Goal: Transaction & Acquisition: Purchase product/service

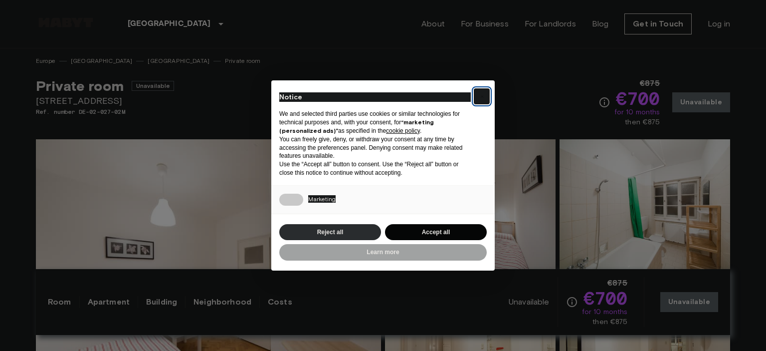
click at [485, 101] on button "×" at bounding box center [482, 96] width 16 height 16
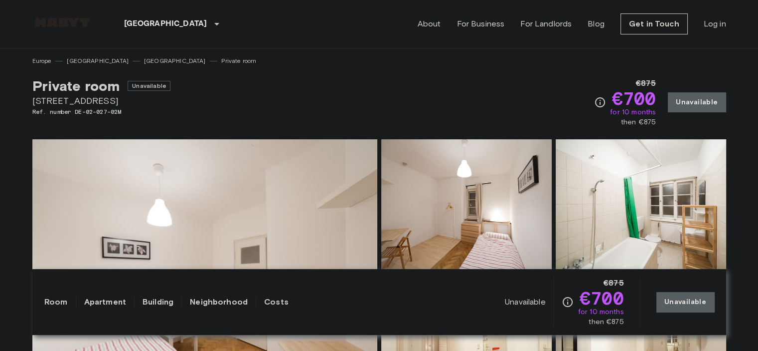
click at [52, 27] on link at bounding box center [62, 23] width 60 height 13
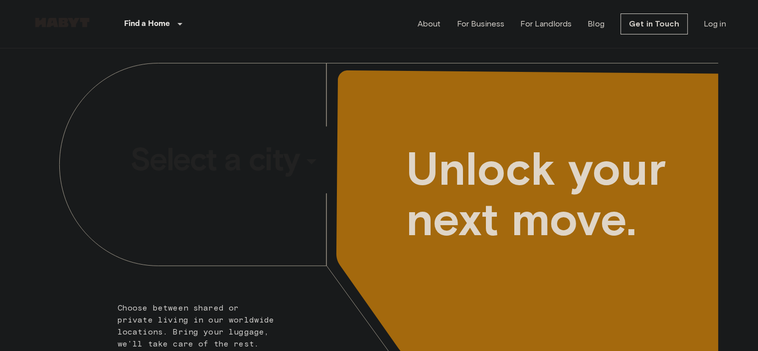
click at [276, 159] on div "​" at bounding box center [325, 169] width 103 height 20
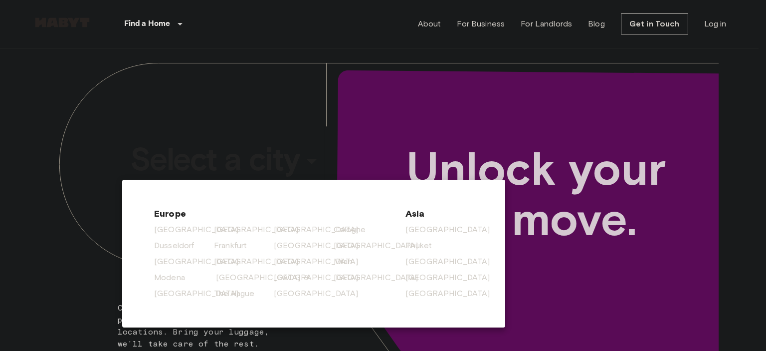
click at [224, 273] on link "[GEOGRAPHIC_DATA]" at bounding box center [263, 277] width 95 height 12
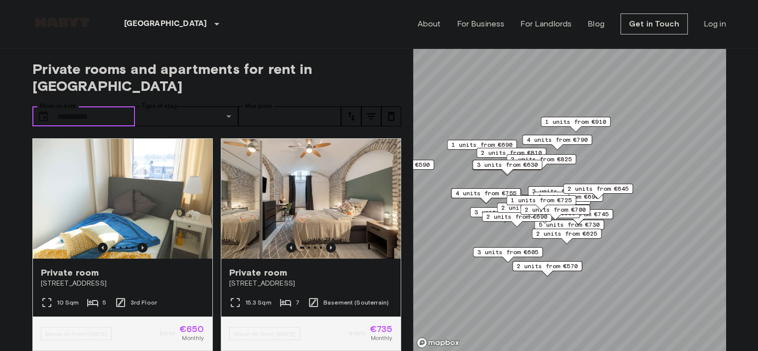
click at [65, 106] on input "Move-in date" at bounding box center [96, 116] width 78 height 20
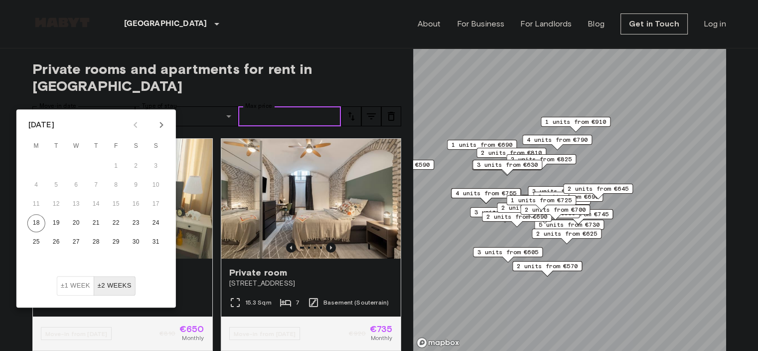
click at [309, 106] on input "Max price" at bounding box center [289, 116] width 103 height 20
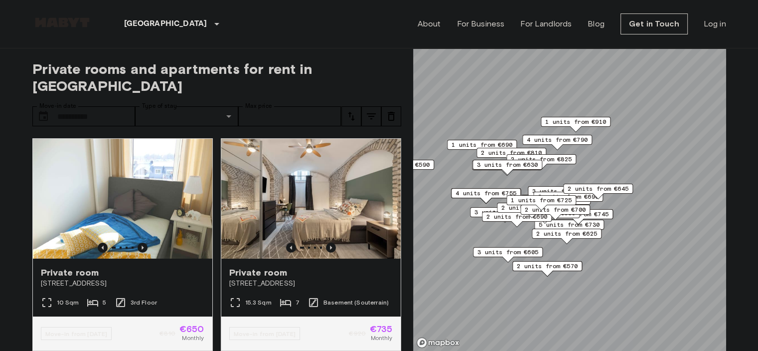
click at [367, 76] on span "Private rooms and apartments for rent in Munich" at bounding box center [216, 77] width 369 height 34
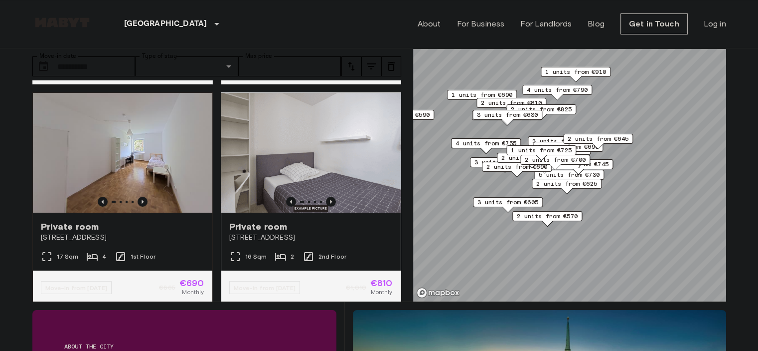
scroll to position [199, 0]
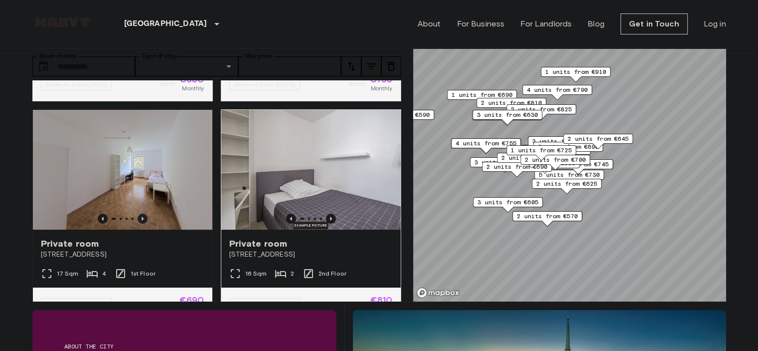
click at [144, 213] on icon "Previous image" at bounding box center [143, 218] width 10 height 10
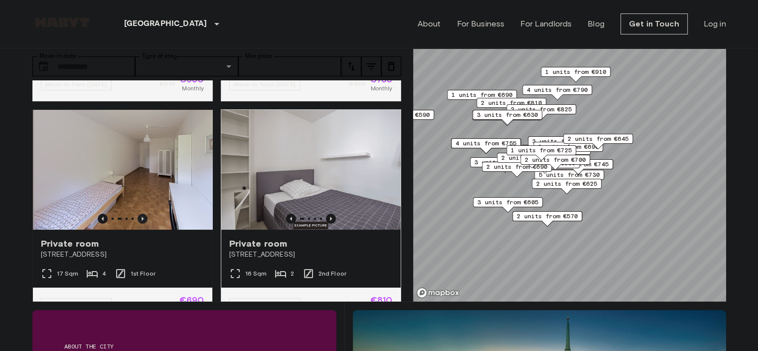
click at [143, 213] on icon "Previous image" at bounding box center [143, 218] width 10 height 10
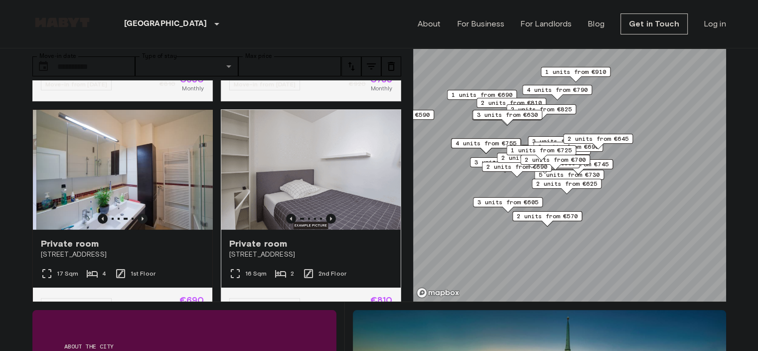
click at [143, 213] on icon "Previous image" at bounding box center [143, 218] width 10 height 10
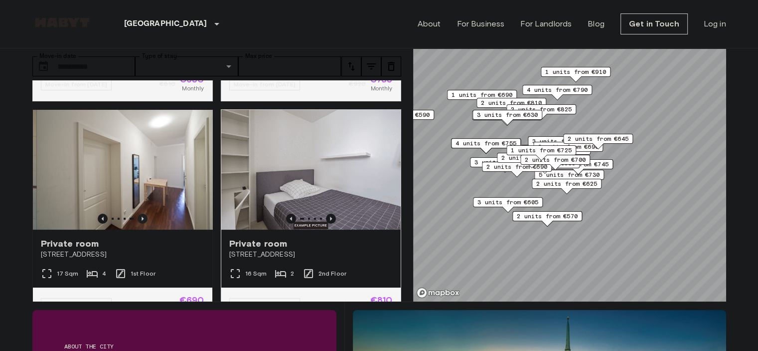
click at [143, 213] on icon "Previous image" at bounding box center [143, 218] width 10 height 10
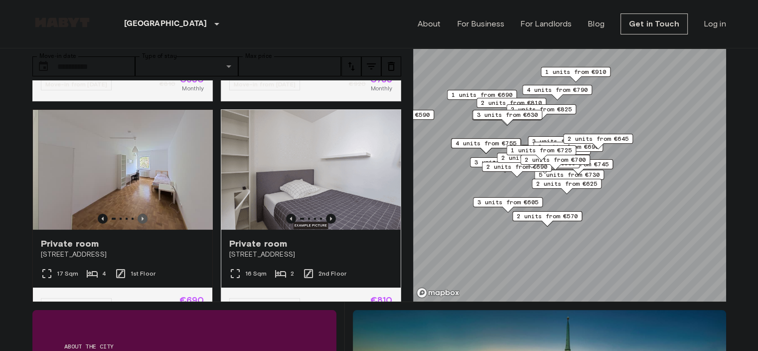
click at [143, 213] on icon "Previous image" at bounding box center [143, 218] width 10 height 10
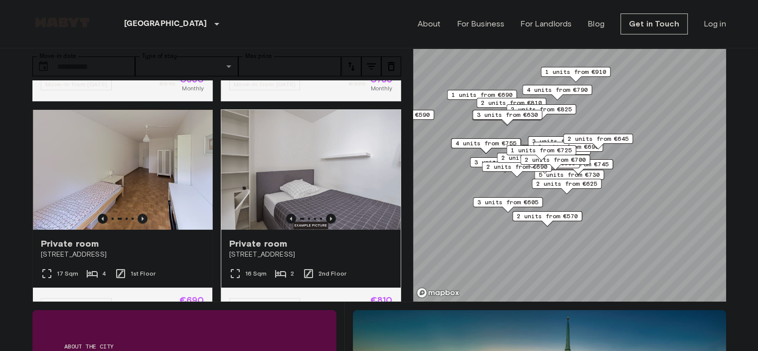
click at [143, 213] on icon "Previous image" at bounding box center [143, 218] width 10 height 10
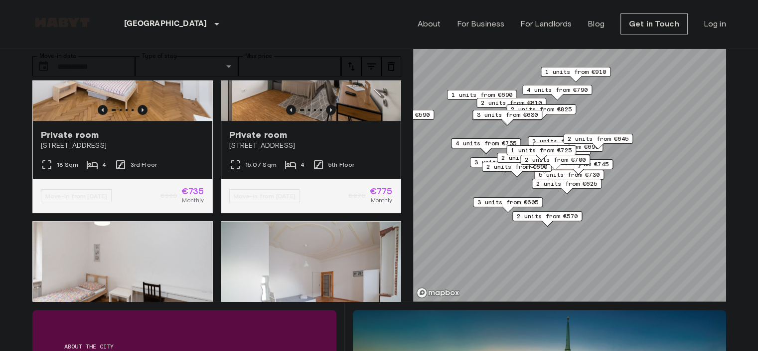
scroll to position [1097, 0]
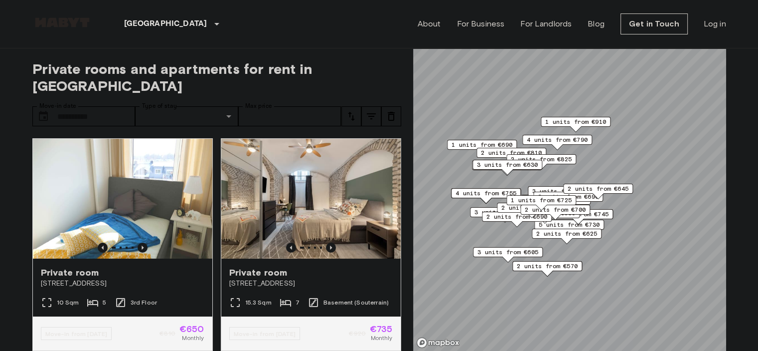
click at [374, 110] on icon "tune" at bounding box center [371, 116] width 12 height 12
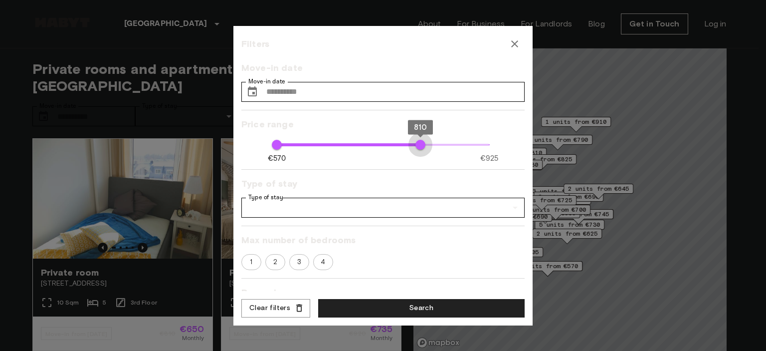
type input "***"
drag, startPoint x: 481, startPoint y: 145, endPoint x: 408, endPoint y: 149, distance: 72.4
click at [409, 149] on span "800" at bounding box center [414, 145] width 10 height 10
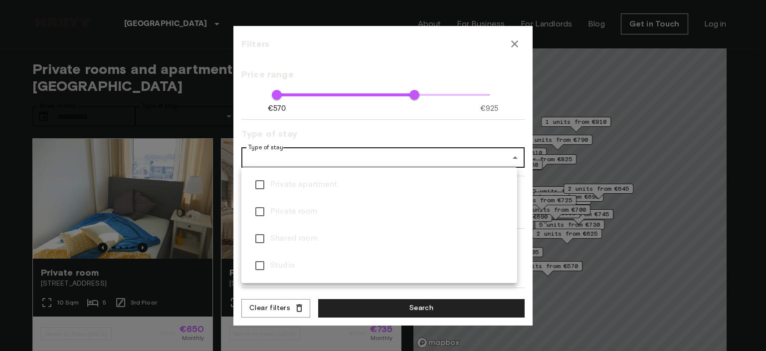
click at [292, 154] on div at bounding box center [383, 175] width 766 height 351
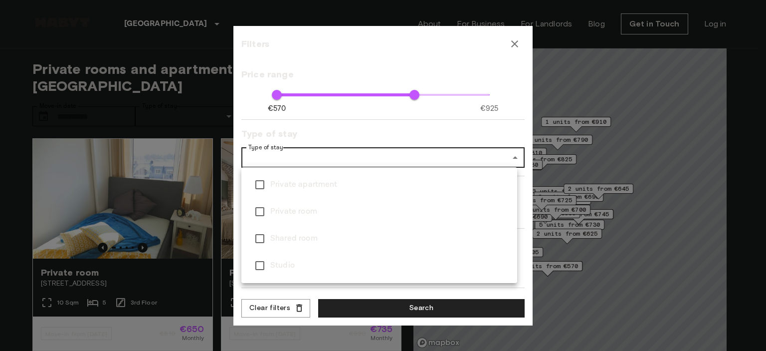
click at [299, 212] on span "Private room" at bounding box center [389, 211] width 239 height 12
type input "**********"
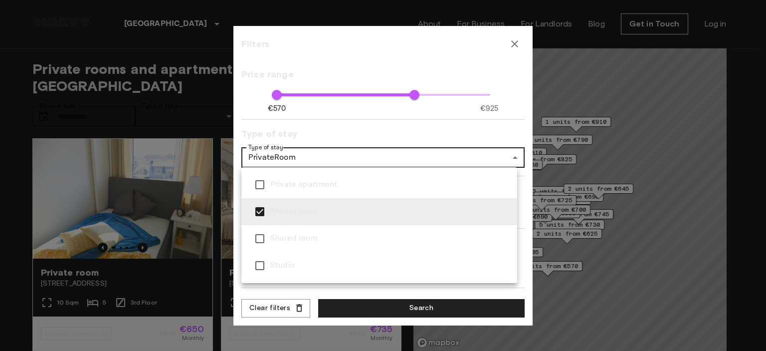
click at [302, 159] on div at bounding box center [383, 175] width 766 height 351
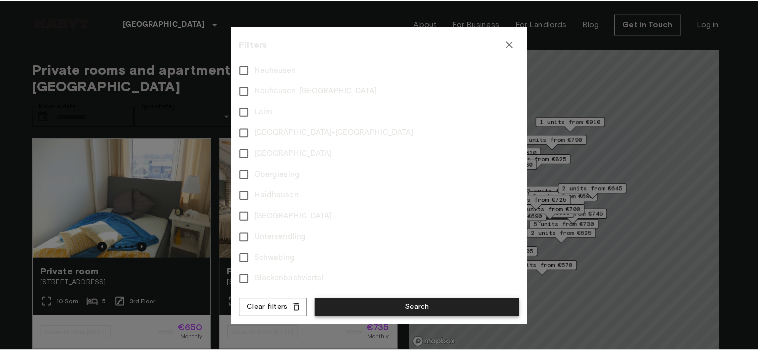
scroll to position [349, 0]
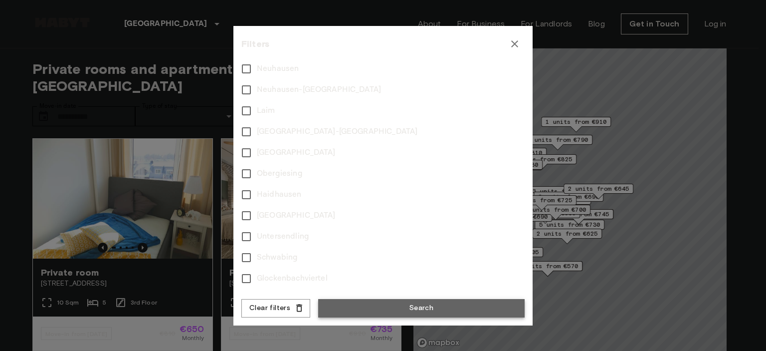
click at [436, 308] on button "Search" at bounding box center [421, 308] width 206 height 18
type input "**********"
type input "***"
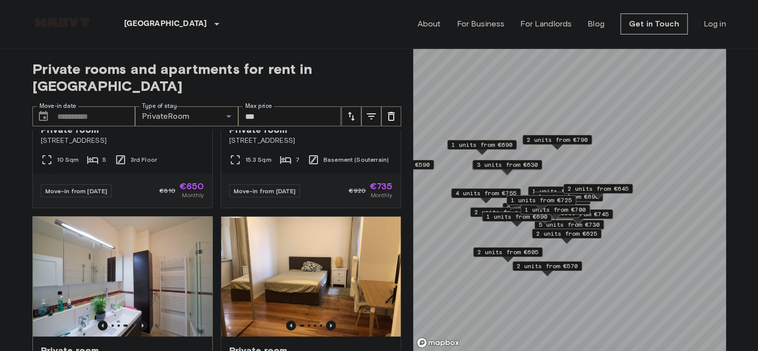
scroll to position [249, 0]
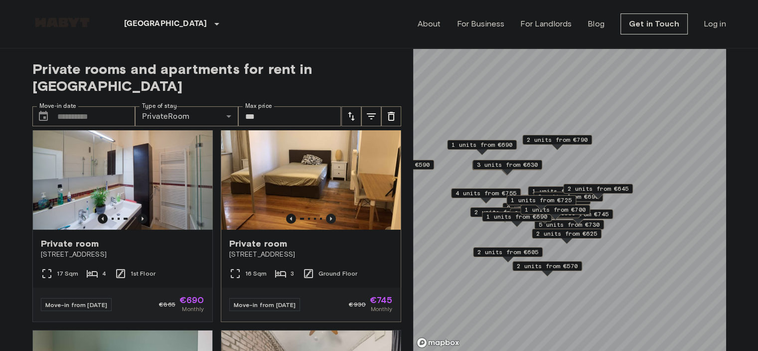
click at [326, 213] on icon "Previous image" at bounding box center [331, 218] width 10 height 10
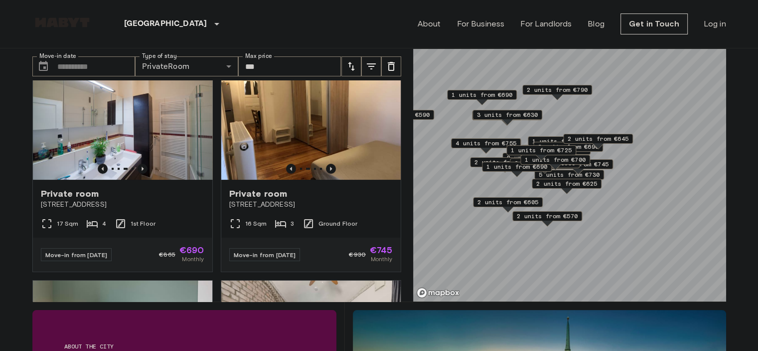
scroll to position [53, 0]
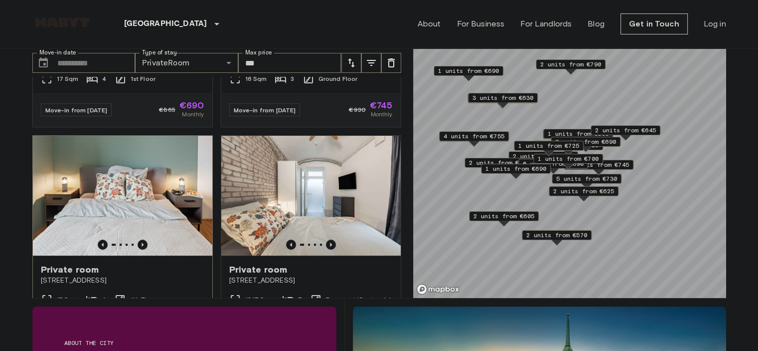
scroll to position [449, 0]
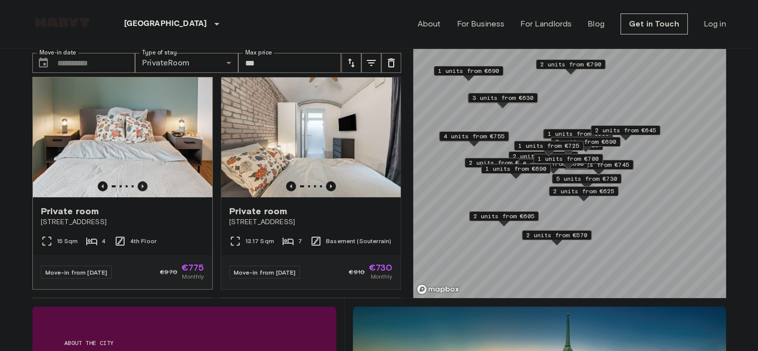
click at [142, 181] on icon "Previous image" at bounding box center [143, 186] width 10 height 10
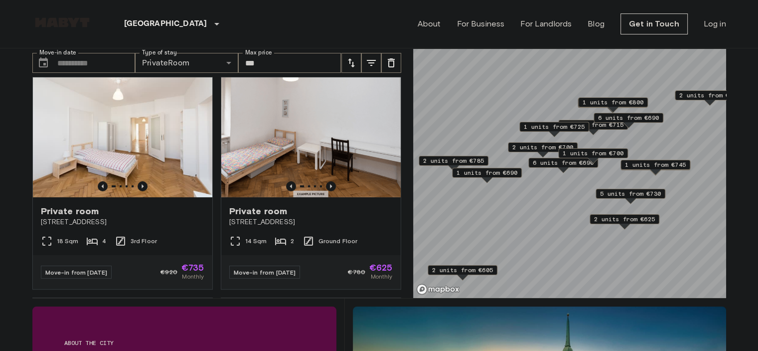
scroll to position [223, 0]
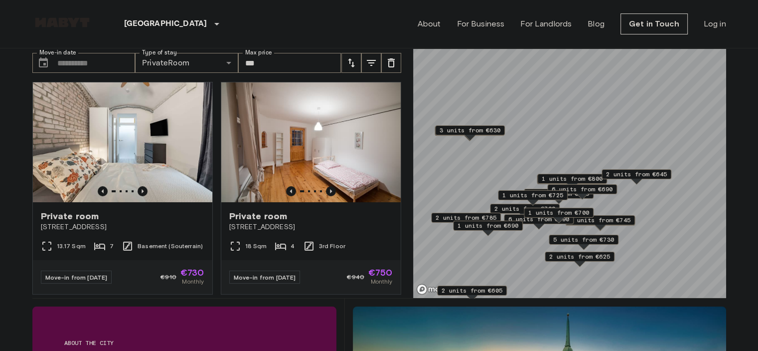
scroll to position [449, 0]
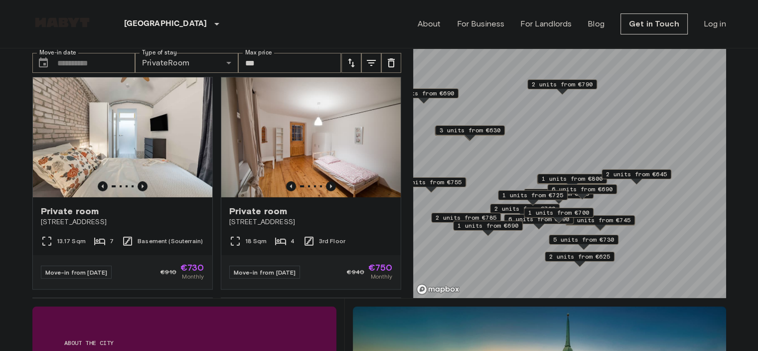
click at [480, 131] on span "3 units from €630" at bounding box center [470, 130] width 61 height 9
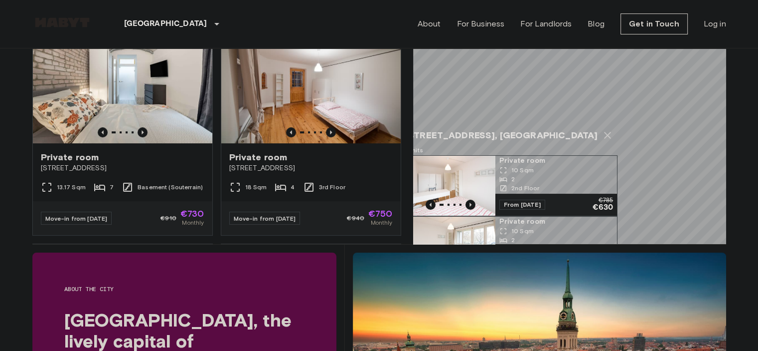
scroll to position [53, 0]
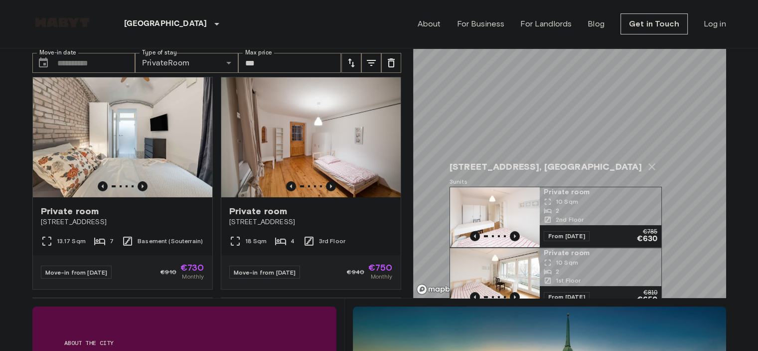
click at [649, 163] on icon "Map marker" at bounding box center [652, 166] width 7 height 7
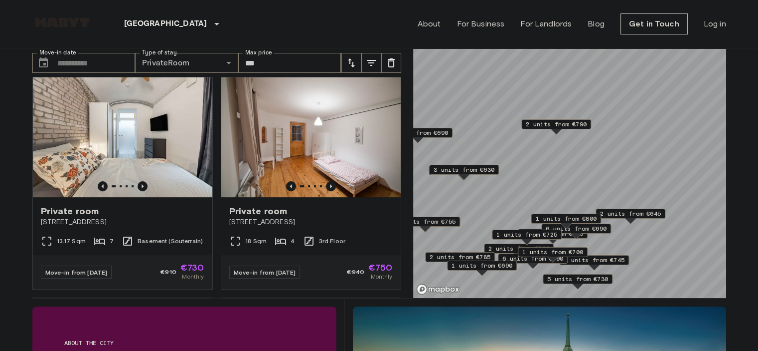
click at [558, 123] on span "2 units from €790" at bounding box center [556, 124] width 61 height 9
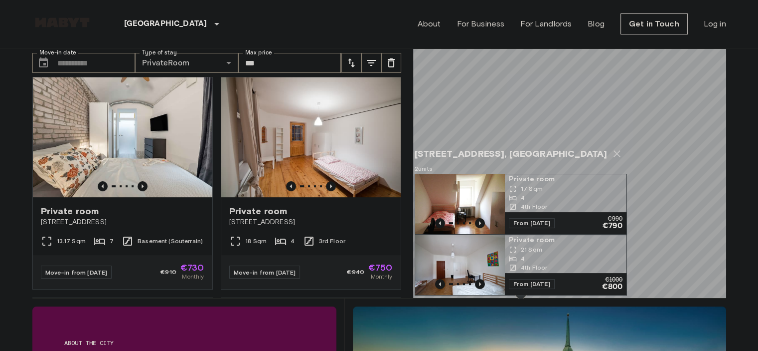
click at [611, 148] on icon "Map marker" at bounding box center [617, 154] width 12 height 12
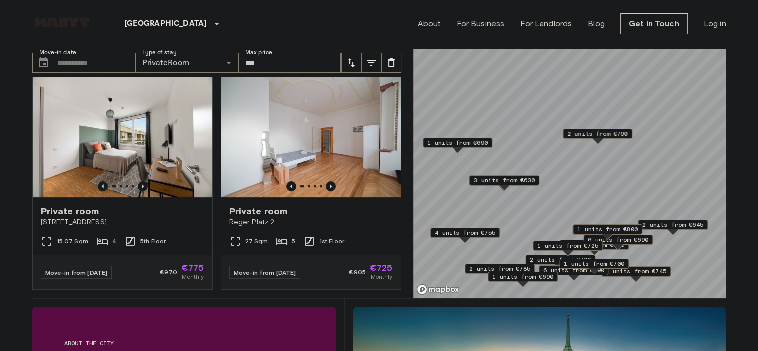
scroll to position [223, 0]
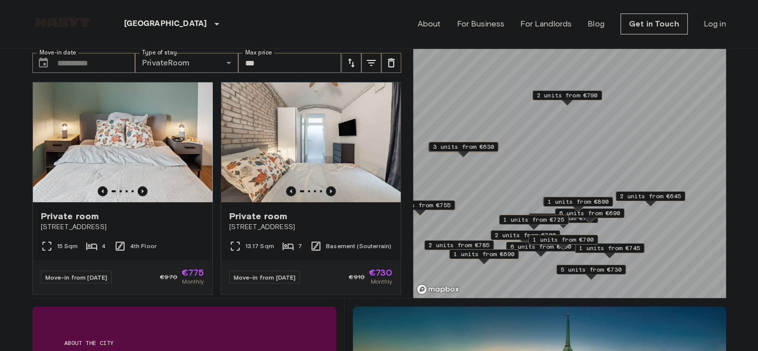
scroll to position [449, 0]
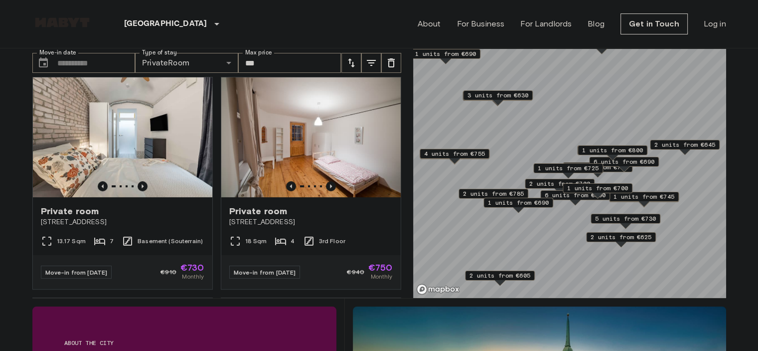
click at [470, 154] on span "4 units from €755" at bounding box center [454, 153] width 61 height 9
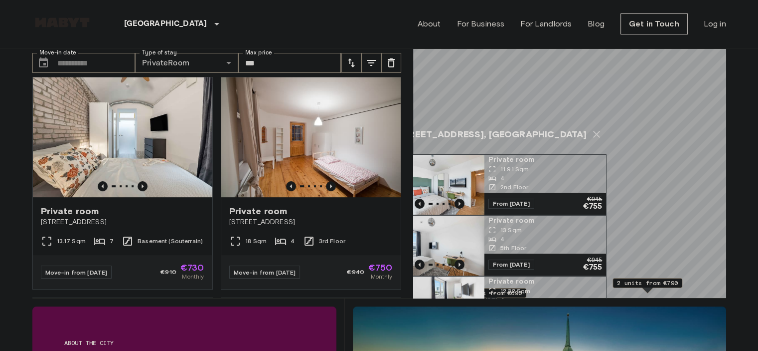
click at [591, 140] on icon "Map marker" at bounding box center [597, 134] width 12 height 12
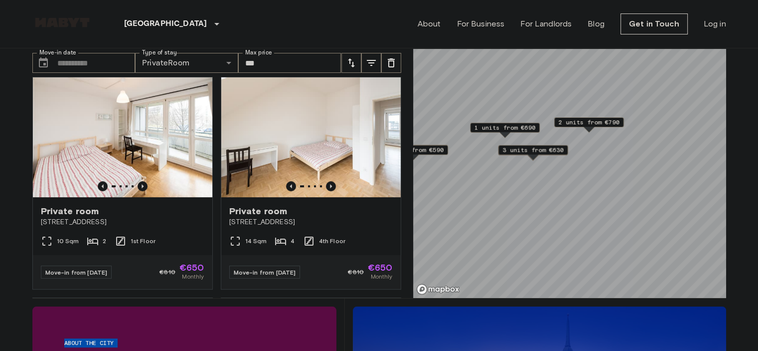
drag, startPoint x: 619, startPoint y: 241, endPoint x: 584, endPoint y: 130, distance: 117.0
click at [585, 123] on span "2 units from €790" at bounding box center [588, 122] width 61 height 9
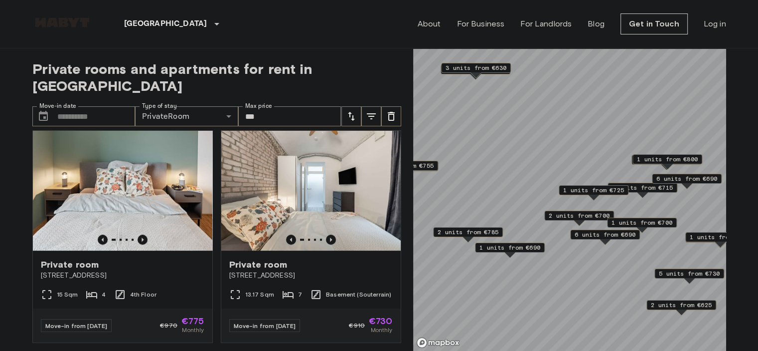
scroll to position [223, 0]
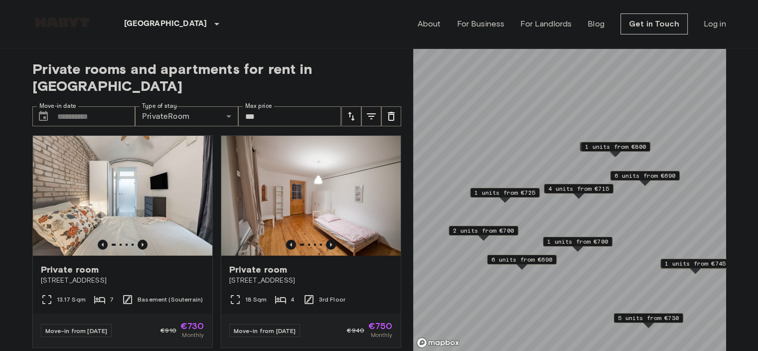
click at [633, 175] on span "6 units from €690" at bounding box center [645, 175] width 61 height 9
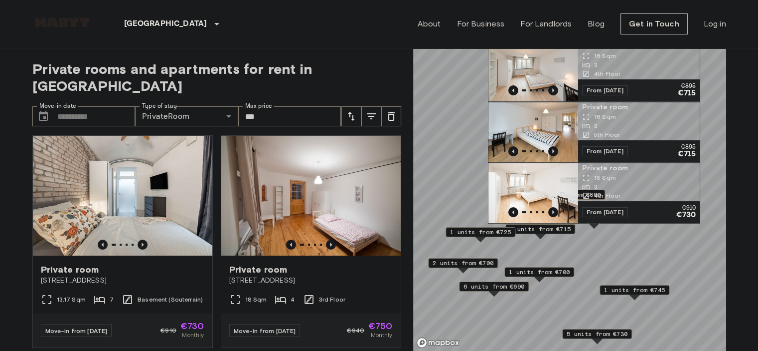
scroll to position [187, 0]
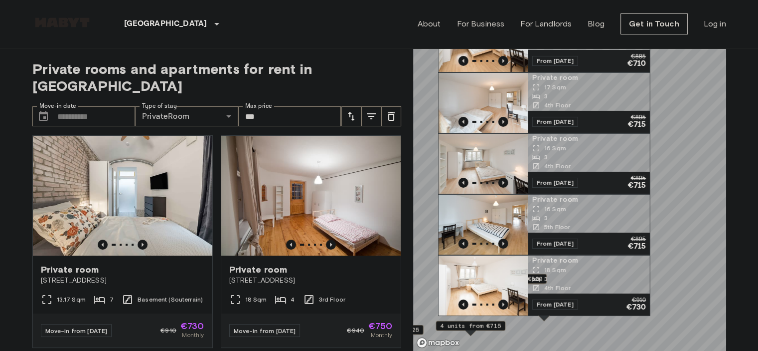
drag, startPoint x: 580, startPoint y: 90, endPoint x: 571, endPoint y: 189, distance: 99.6
click at [570, 171] on span "4th Floor" at bounding box center [557, 166] width 26 height 9
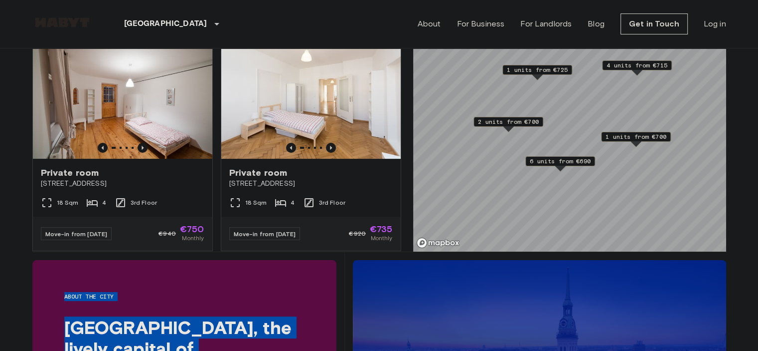
scroll to position [100, 0]
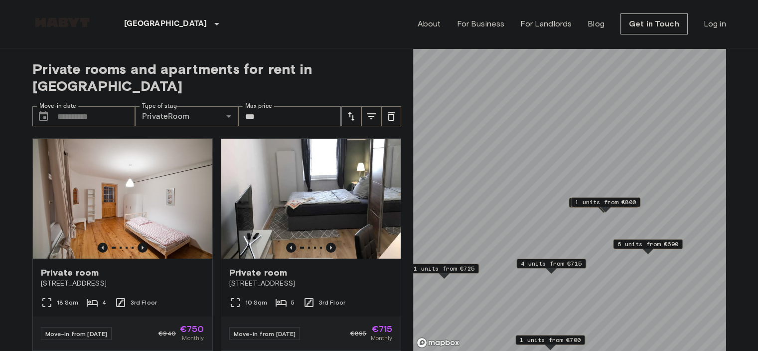
click at [606, 201] on span "1 units from €800" at bounding box center [605, 201] width 61 height 9
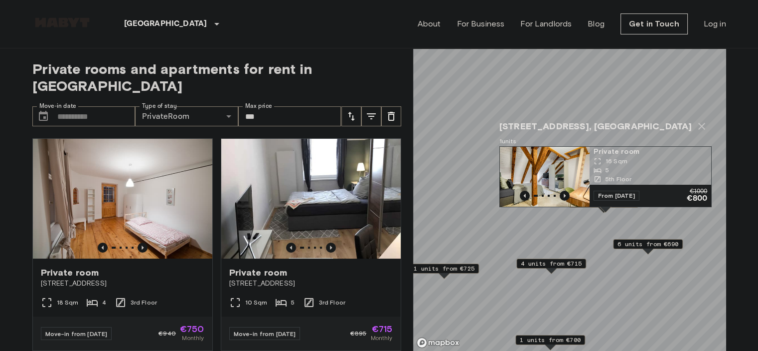
click at [642, 243] on span "6 units from €690" at bounding box center [648, 243] width 61 height 9
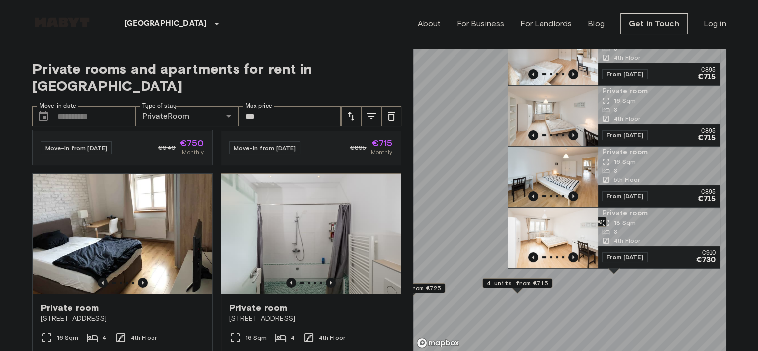
scroll to position [299, 0]
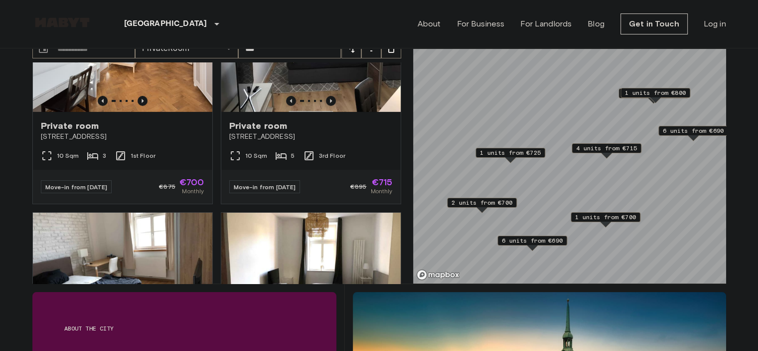
scroll to position [4, 0]
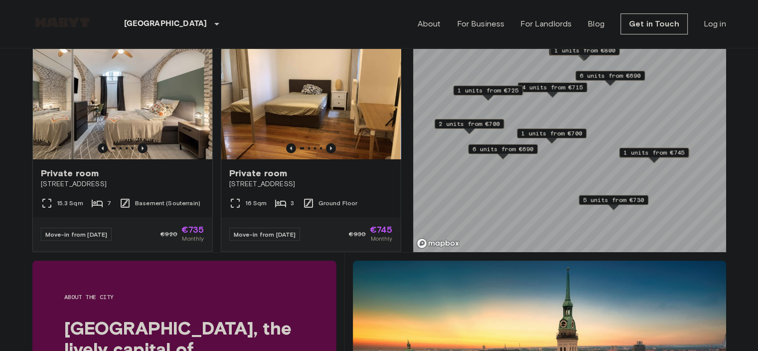
scroll to position [100, 0]
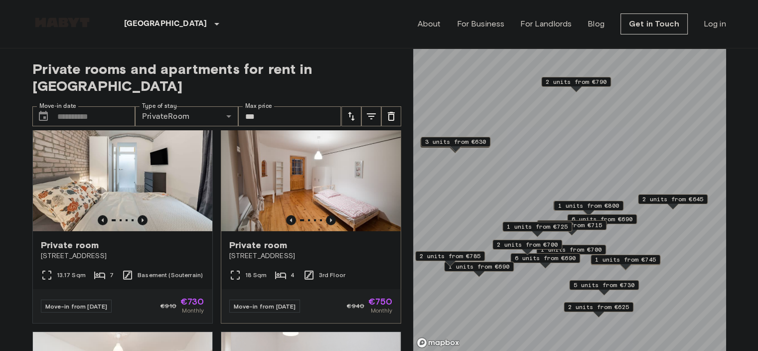
scroll to position [249, 0]
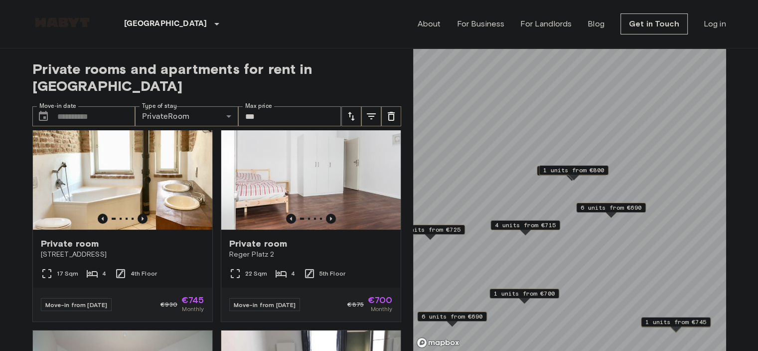
click at [519, 234] on div "4 units from €715" at bounding box center [526, 227] width 70 height 15
click at [519, 221] on span "4 units from €715" at bounding box center [525, 224] width 61 height 9
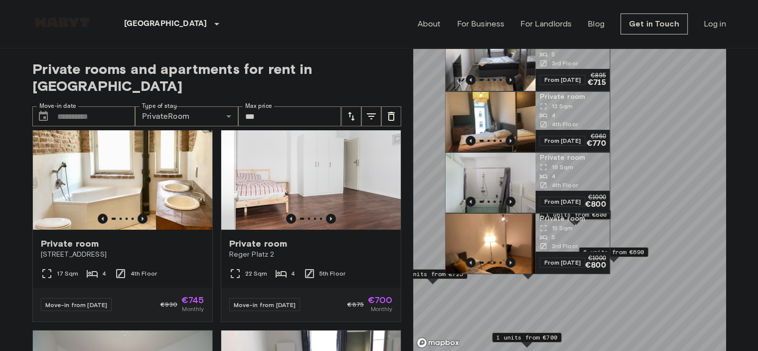
click at [464, 29] on span "4 units" at bounding box center [454, 24] width 18 height 7
click at [606, 54] on div "Fraunhoferstraße 10, 80469 Munich, GER 4 units Private room 10 Sqm 5 3rd Floor …" at bounding box center [527, 136] width 165 height 273
click at [464, 29] on span "4 units" at bounding box center [454, 24] width 18 height 7
click at [610, 20] on div "Fraunhoferstraße 10, 80469 Munich, GER" at bounding box center [527, 10] width 165 height 20
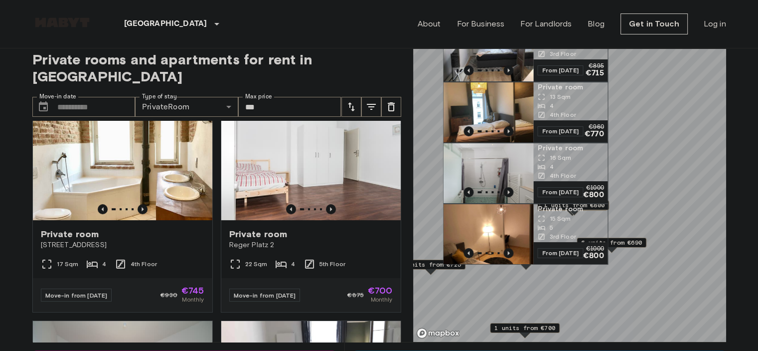
scroll to position [24, 0]
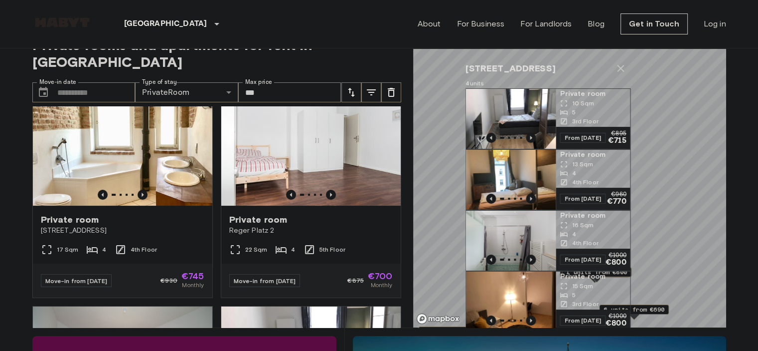
click at [555, 74] on span "Fraunhoferstraße 10, 80469 Munich, GER" at bounding box center [511, 68] width 90 height 12
click at [620, 78] on button "Map marker" at bounding box center [621, 68] width 20 height 20
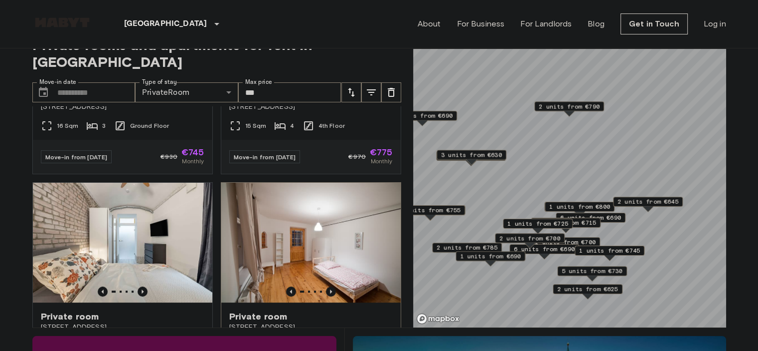
scroll to position [449, 0]
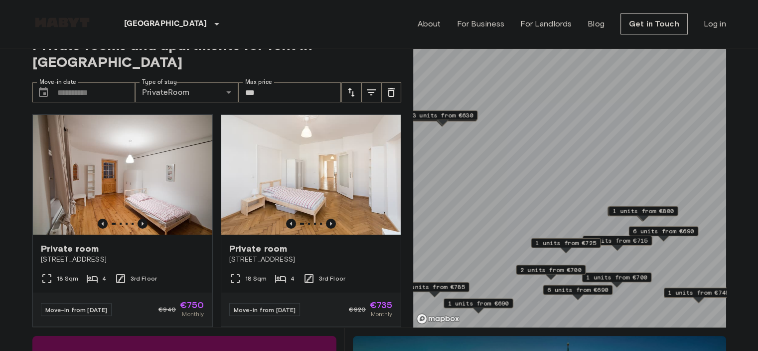
click at [499, 24] on div "3 units from €750 1 units from €800 6 units from €690 4 units from €715 1 units…" at bounding box center [569, 24] width 313 height 0
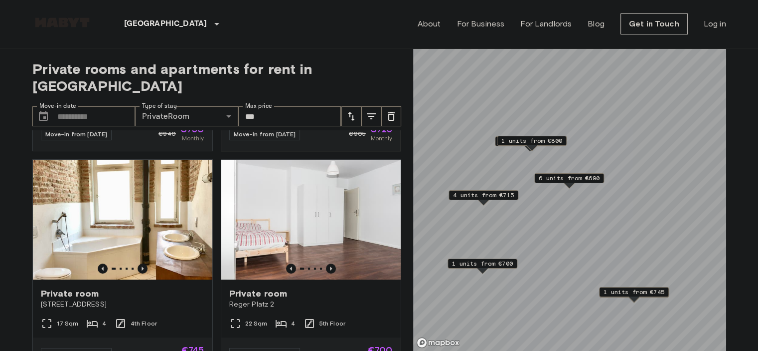
scroll to position [249, 0]
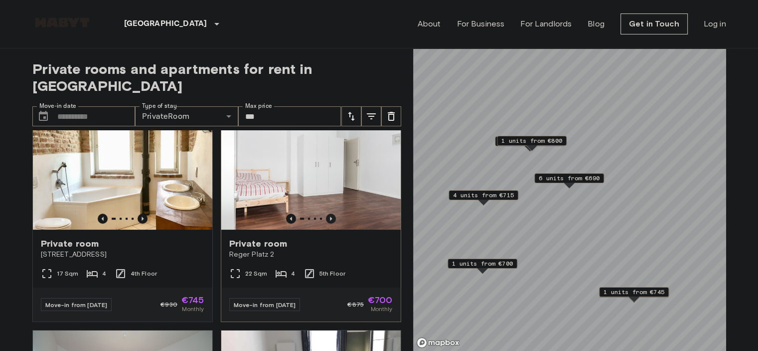
click at [326, 213] on icon "Previous image" at bounding box center [331, 218] width 10 height 10
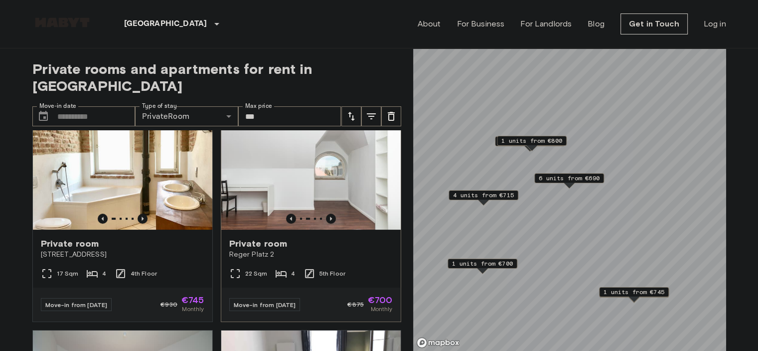
click at [325, 209] on img at bounding box center [310, 170] width 179 height 120
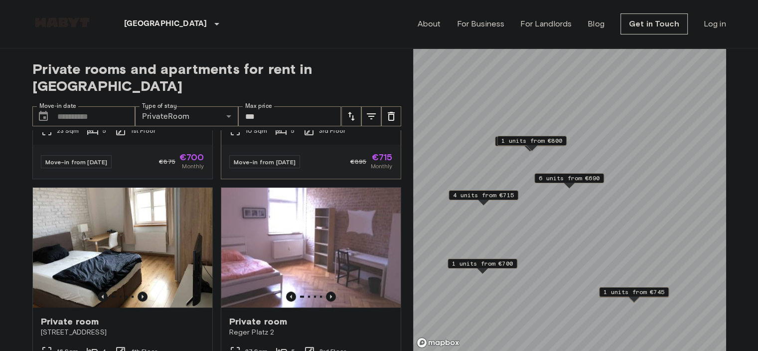
scroll to position [698, 0]
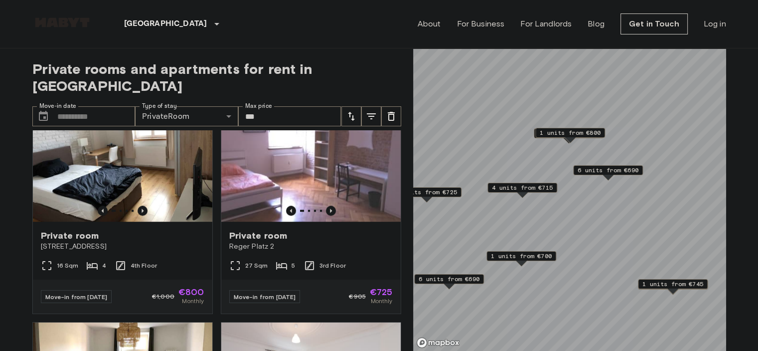
click at [517, 189] on span "4 units from €715" at bounding box center [522, 187] width 61 height 9
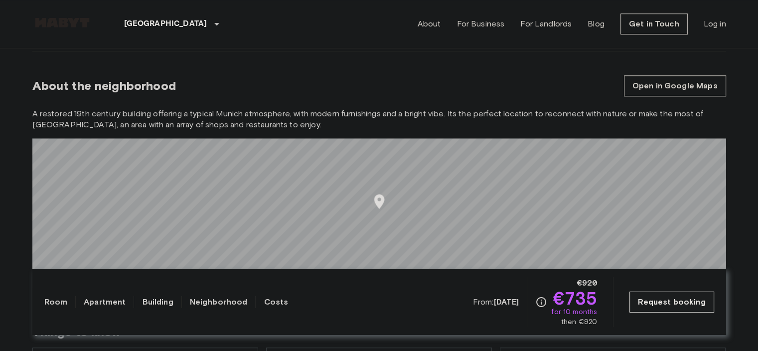
scroll to position [897, 0]
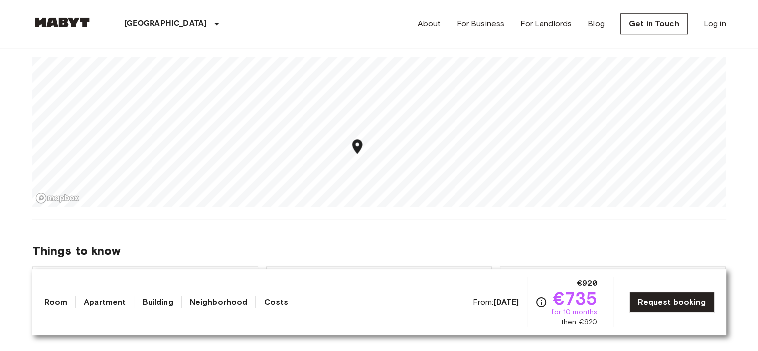
click at [359, 156] on div "Map marker" at bounding box center [357, 148] width 17 height 20
click at [353, 153] on icon "Map marker" at bounding box center [359, 150] width 17 height 17
click at [360, 149] on icon "Map marker" at bounding box center [359, 150] width 10 height 14
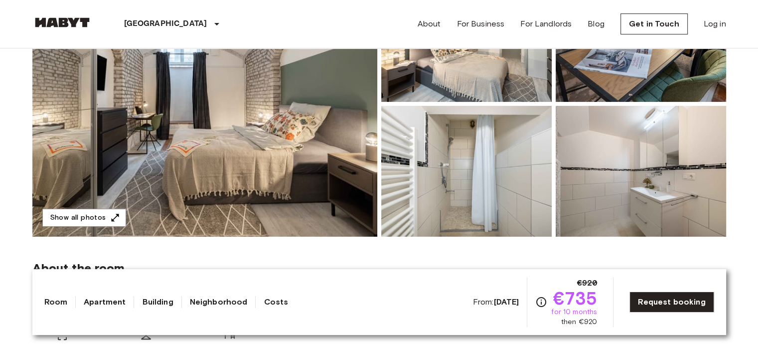
scroll to position [249, 0]
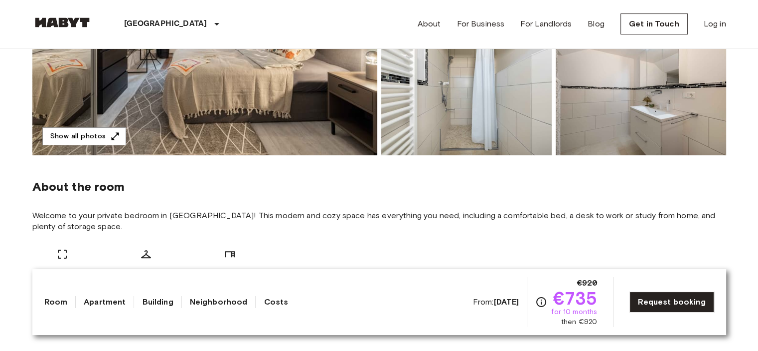
click at [243, 109] on img at bounding box center [204, 22] width 345 height 265
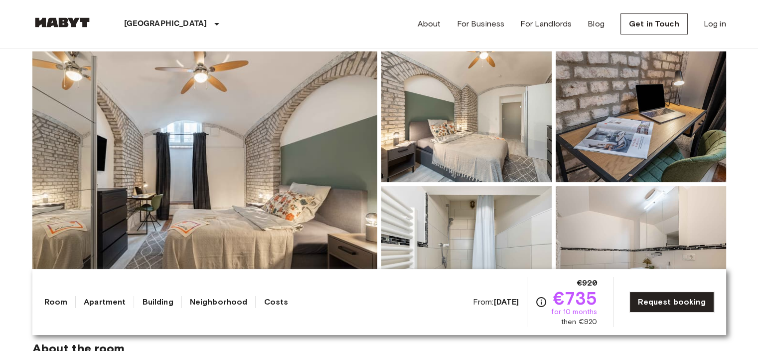
scroll to position [0, 0]
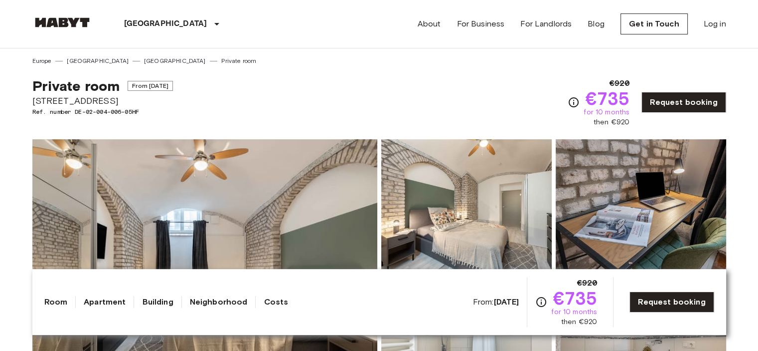
click at [85, 98] on span "[STREET_ADDRESS]" at bounding box center [102, 100] width 141 height 13
copy span "[STREET_ADDRESS]"
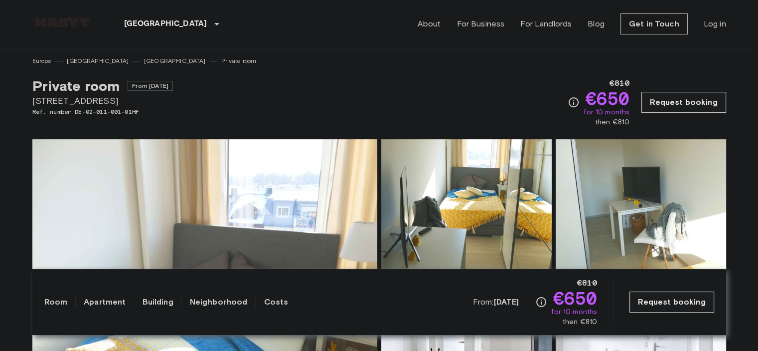
click at [78, 104] on span "[STREET_ADDRESS]" at bounding box center [102, 100] width 141 height 13
click at [78, 104] on span "Grünwalderstraße 119" at bounding box center [102, 100] width 141 height 13
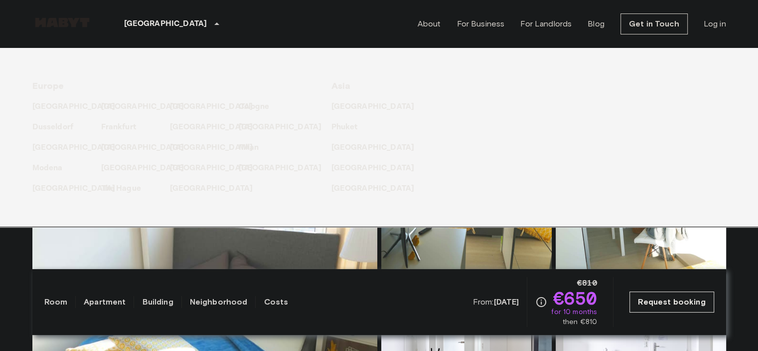
copy span "Grünwalderstraße 119"
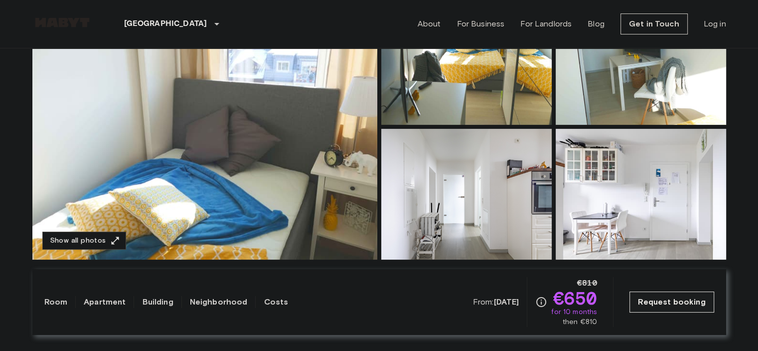
scroll to position [349, 0]
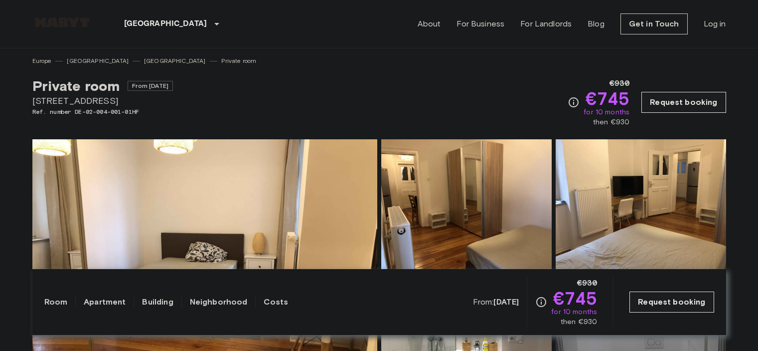
click at [84, 99] on span "Edelweißstraße 4" at bounding box center [102, 100] width 141 height 13
click at [84, 99] on span "[STREET_ADDRESS]" at bounding box center [102, 100] width 141 height 13
copy span "Edelweißstraße 4"
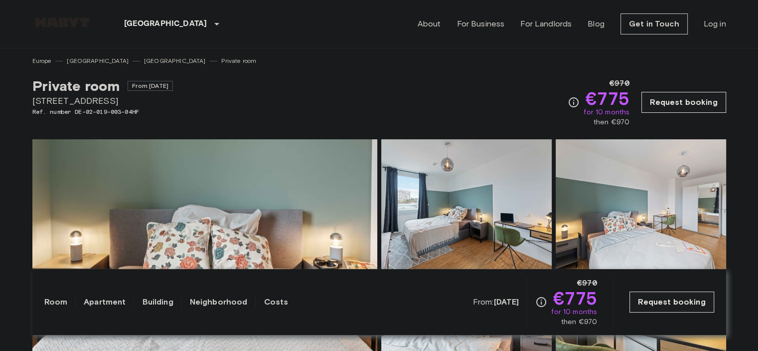
click at [96, 99] on span "Tübinger Straße 3" at bounding box center [102, 100] width 141 height 13
copy span "Tübinger Straße 3"
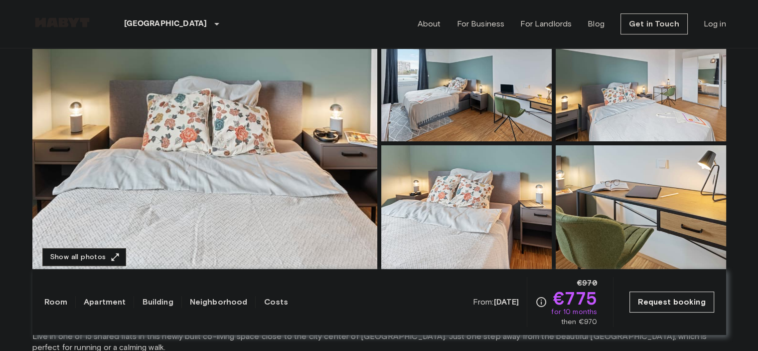
scroll to position [100, 0]
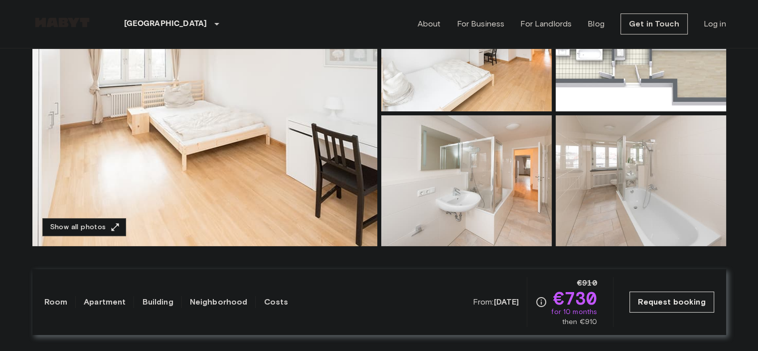
scroll to position [100, 0]
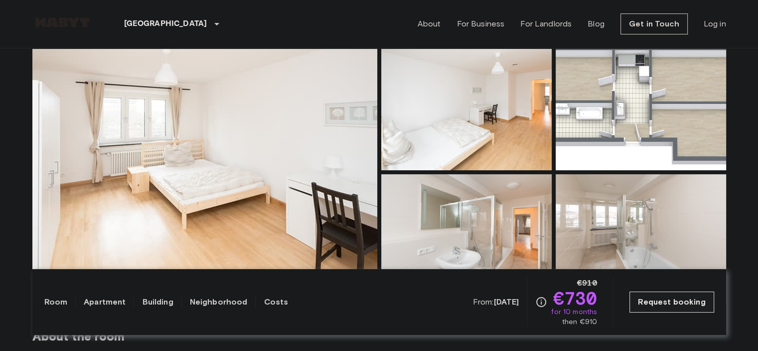
click at [304, 173] on img at bounding box center [204, 171] width 345 height 265
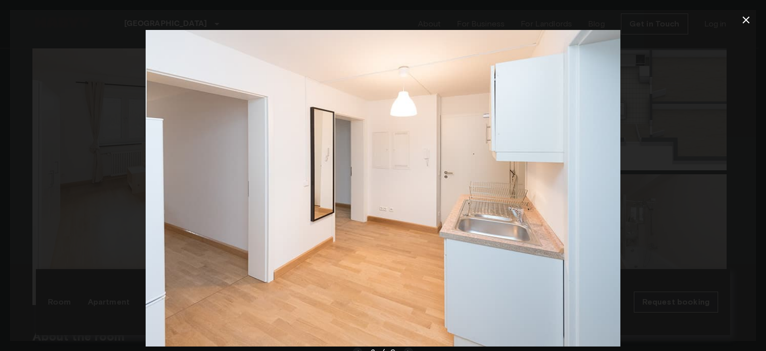
click at [587, 196] on img at bounding box center [383, 188] width 475 height 316
click at [624, 199] on div at bounding box center [383, 188] width 746 height 316
click at [746, 175] on div at bounding box center [383, 188] width 746 height 316
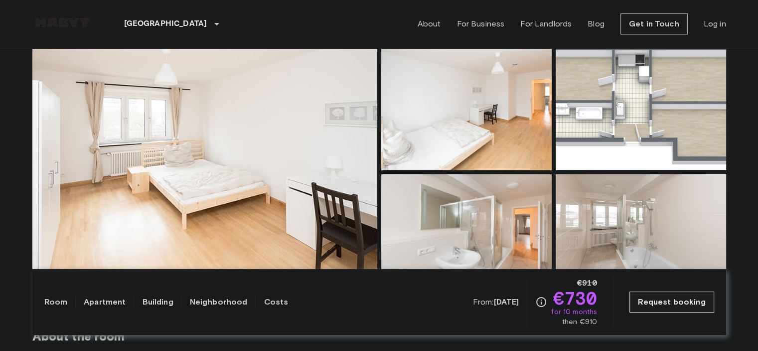
click at [336, 154] on img at bounding box center [204, 171] width 345 height 265
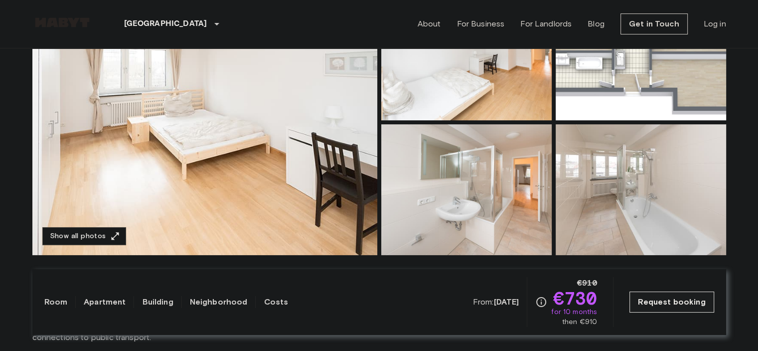
click at [253, 149] on img at bounding box center [204, 122] width 345 height 265
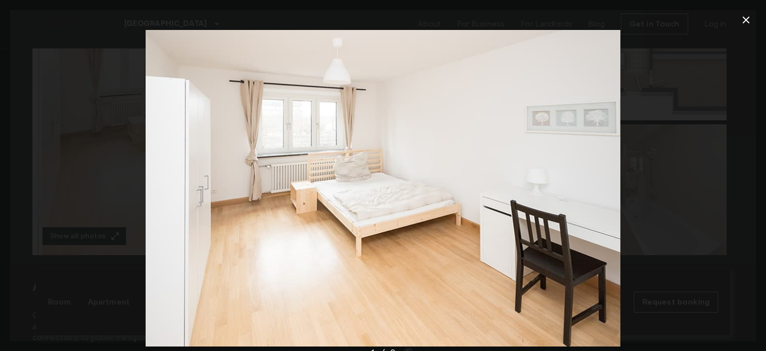
click at [78, 148] on div at bounding box center [383, 188] width 746 height 316
click at [746, 23] on icon "button" at bounding box center [746, 20] width 12 height 12
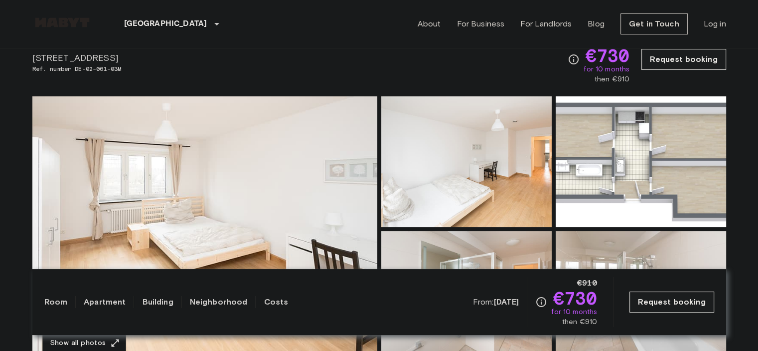
scroll to position [0, 0]
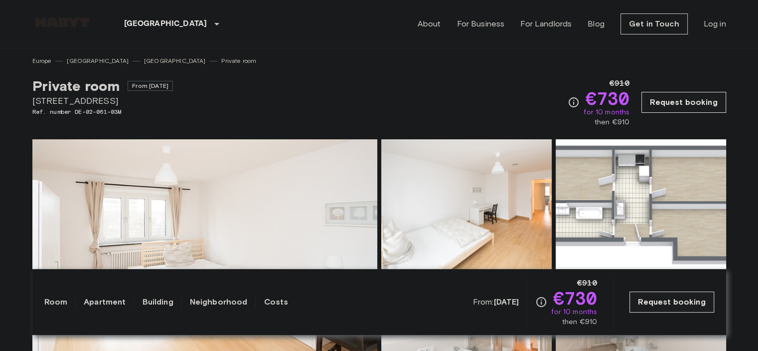
click at [67, 96] on span "Kohlstraße 7" at bounding box center [102, 100] width 141 height 13
copy span "Kohlstraße 7"
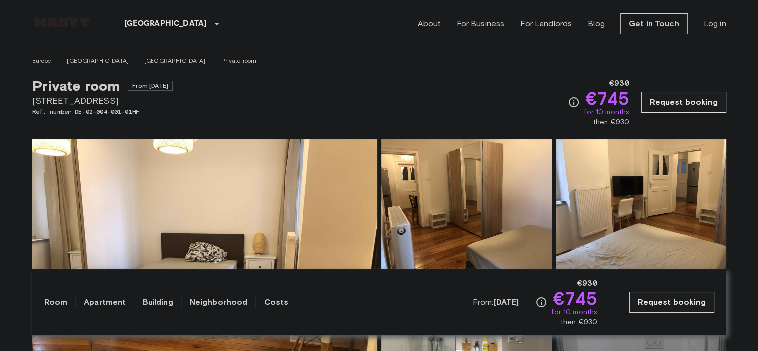
click at [88, 103] on span "[STREET_ADDRESS]" at bounding box center [102, 100] width 141 height 13
click at [81, 99] on span "[STREET_ADDRESS]" at bounding box center [102, 100] width 141 height 13
click at [53, 111] on span "Ref. number DE-02-004-001-01HF" at bounding box center [102, 111] width 141 height 9
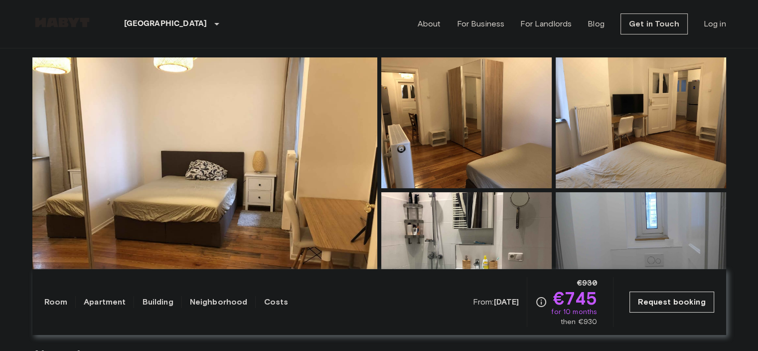
scroll to position [150, 0]
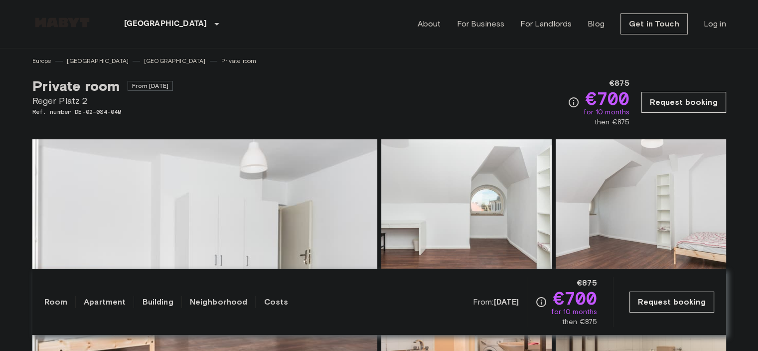
click at [79, 98] on span "Reger Platz 2" at bounding box center [102, 100] width 141 height 13
copy span "Reger Platz 2"
